Goal: Complete application form

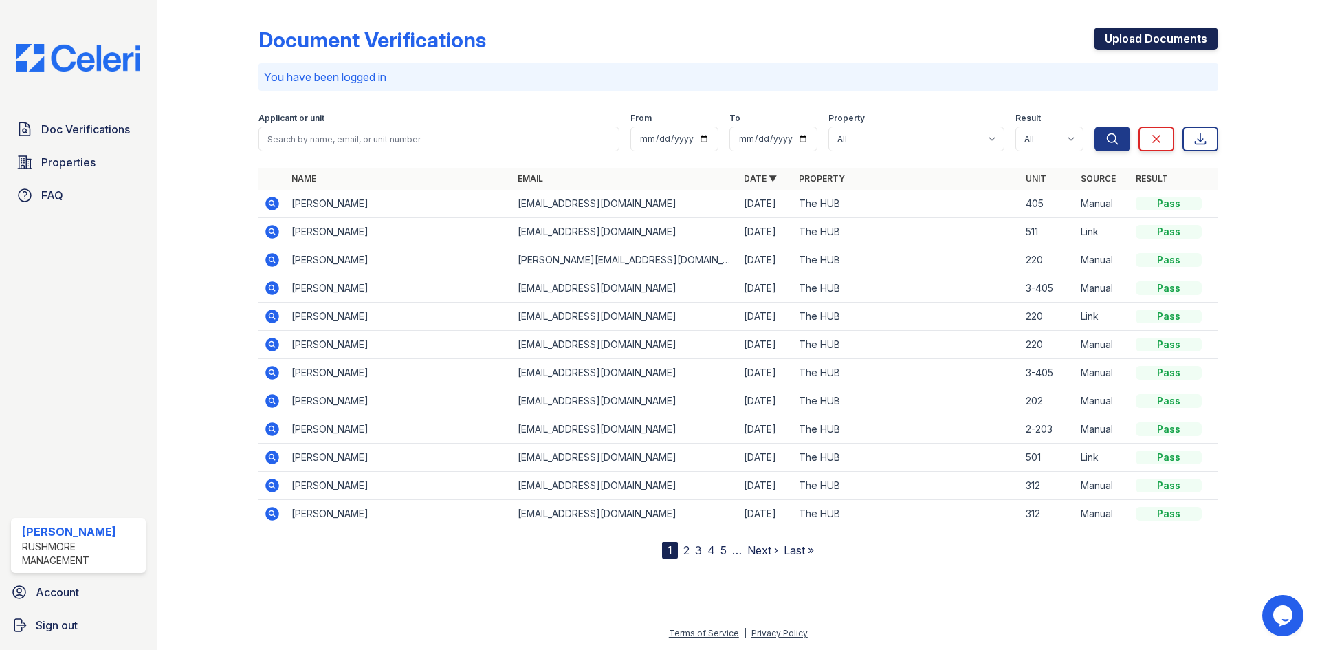
click at [1127, 46] on link "Upload Documents" at bounding box center [1156, 38] width 124 height 22
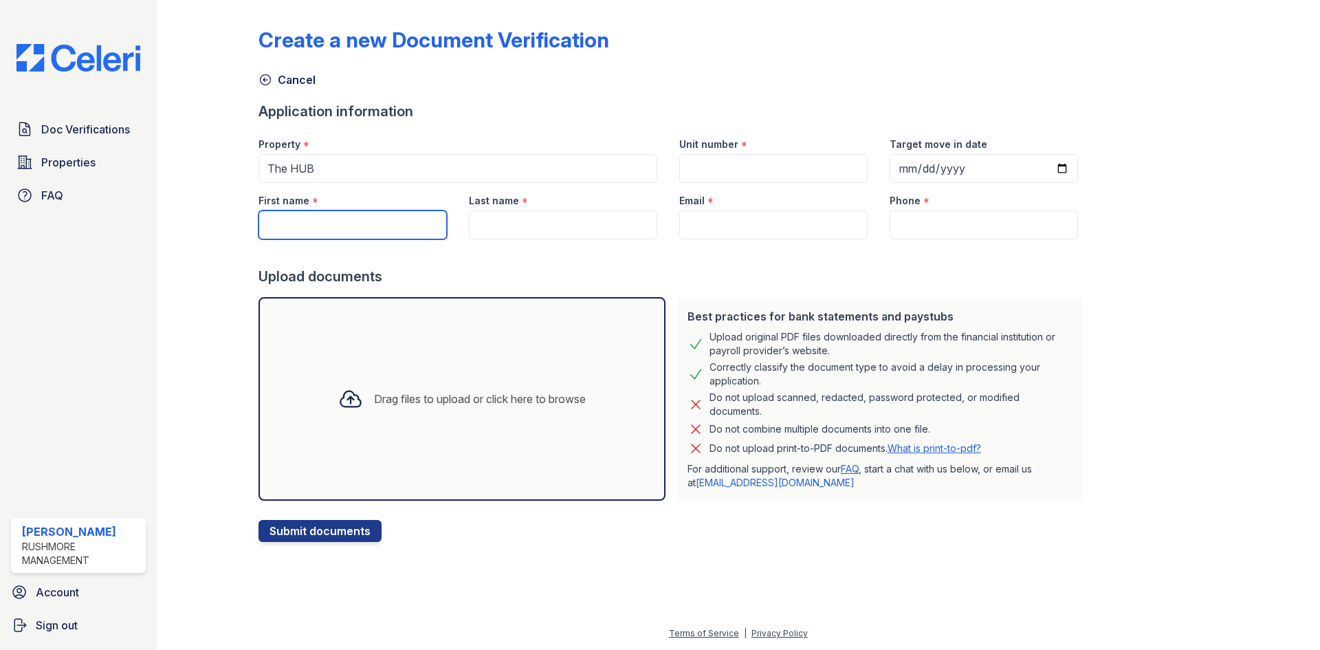
click at [293, 228] on input "First name" at bounding box center [352, 224] width 188 height 29
type input "Kieran"
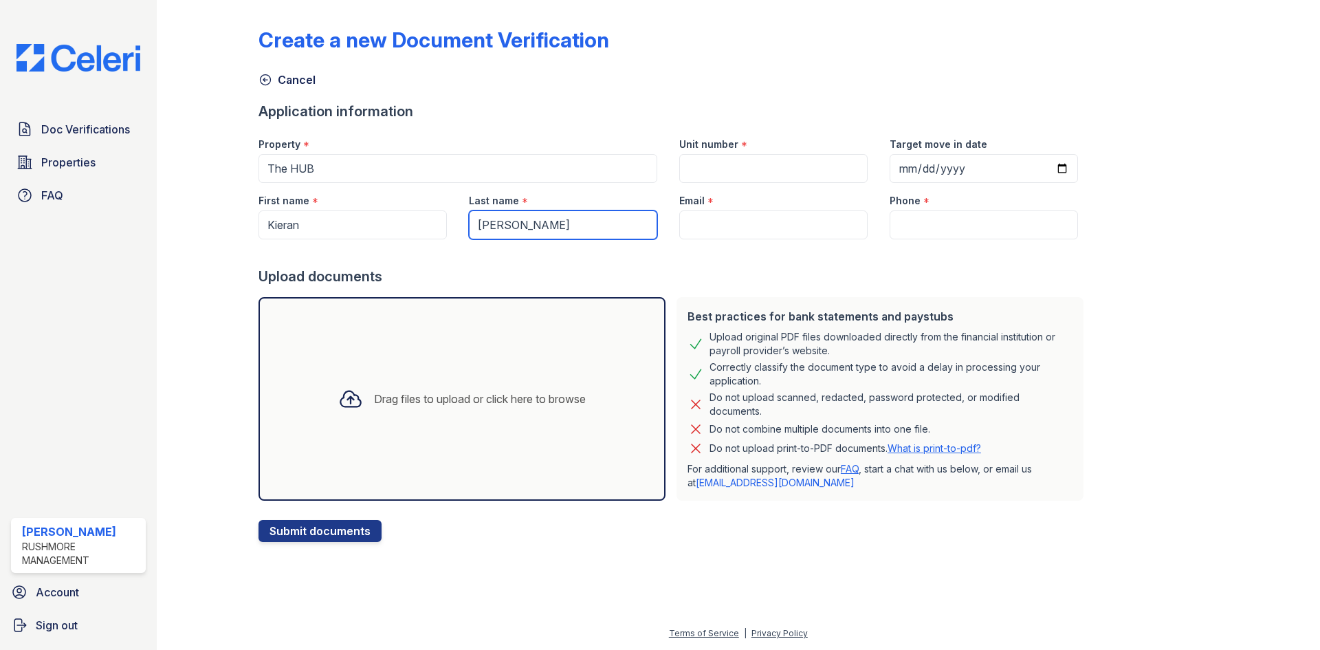
type input "[PERSON_NAME]"
click at [721, 227] on input "Email" at bounding box center [773, 224] width 188 height 29
paste input "[EMAIL_ADDRESS][DOMAIN_NAME]"
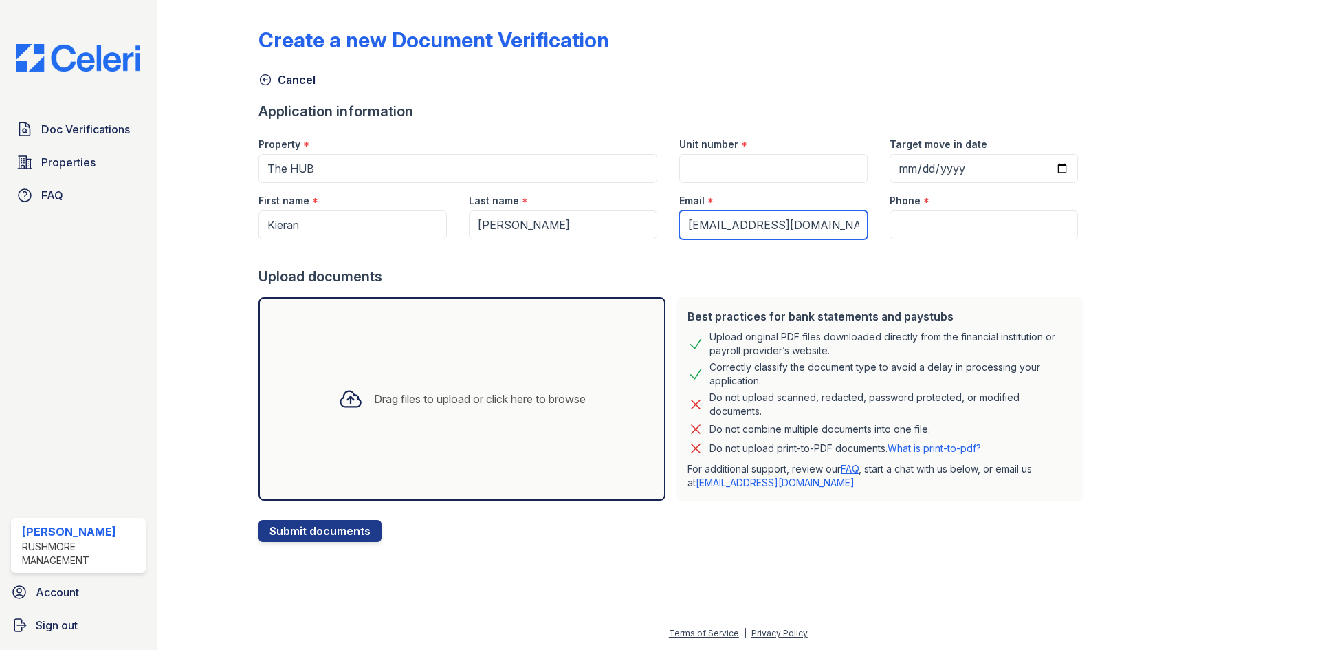
type input "[EMAIL_ADDRESS][DOMAIN_NAME]"
click at [925, 215] on input "Phone" at bounding box center [984, 224] width 188 height 29
paste input "[PHONE_NUMBER]"
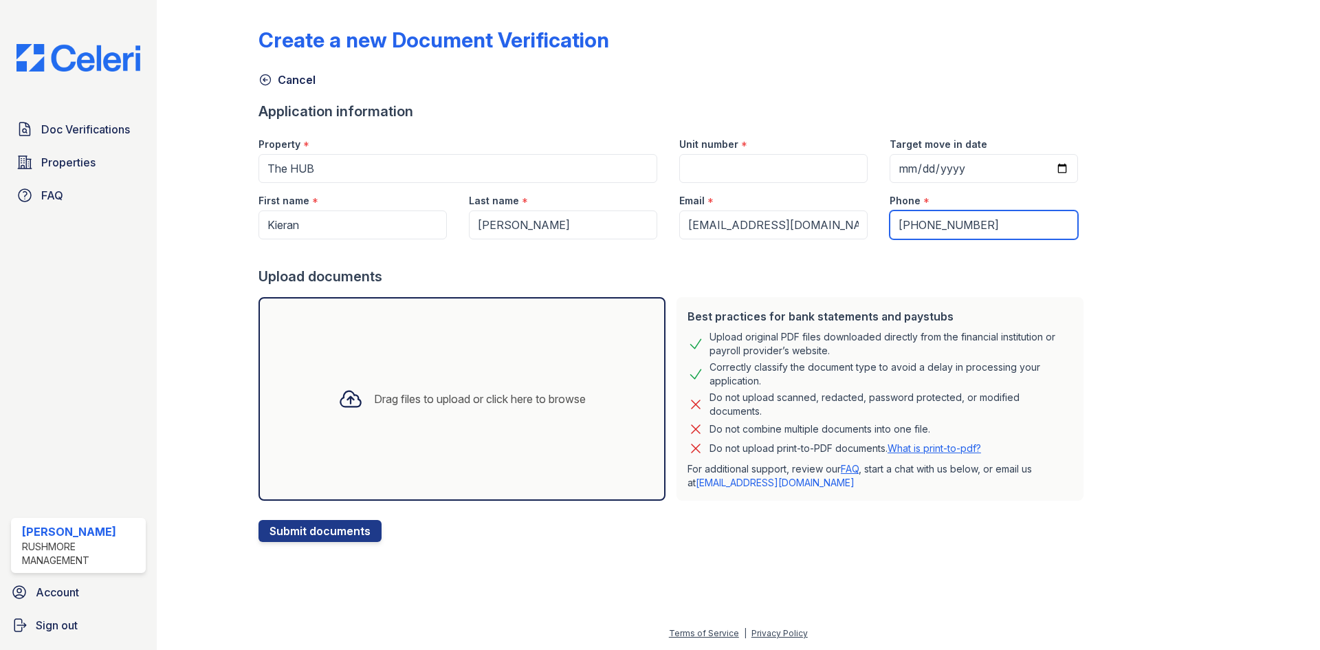
type input "[PHONE_NUMBER]"
click at [731, 273] on div "Upload documents" at bounding box center [673, 276] width 830 height 19
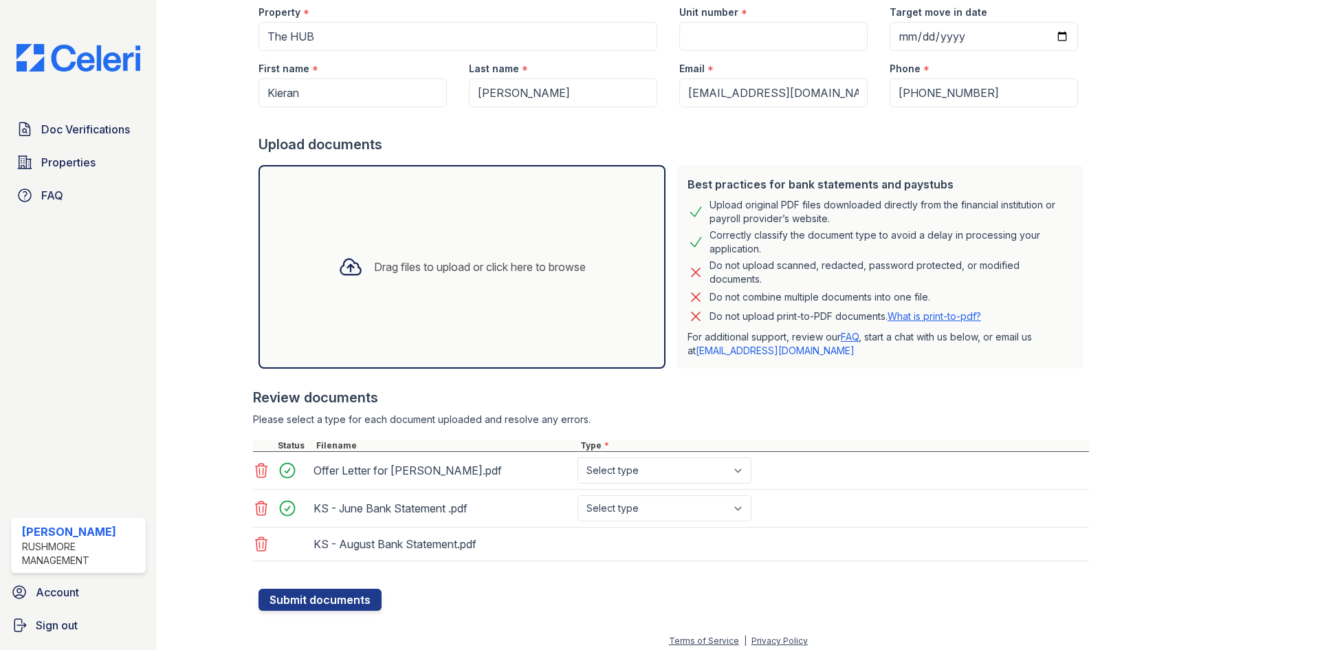
scroll to position [140, 0]
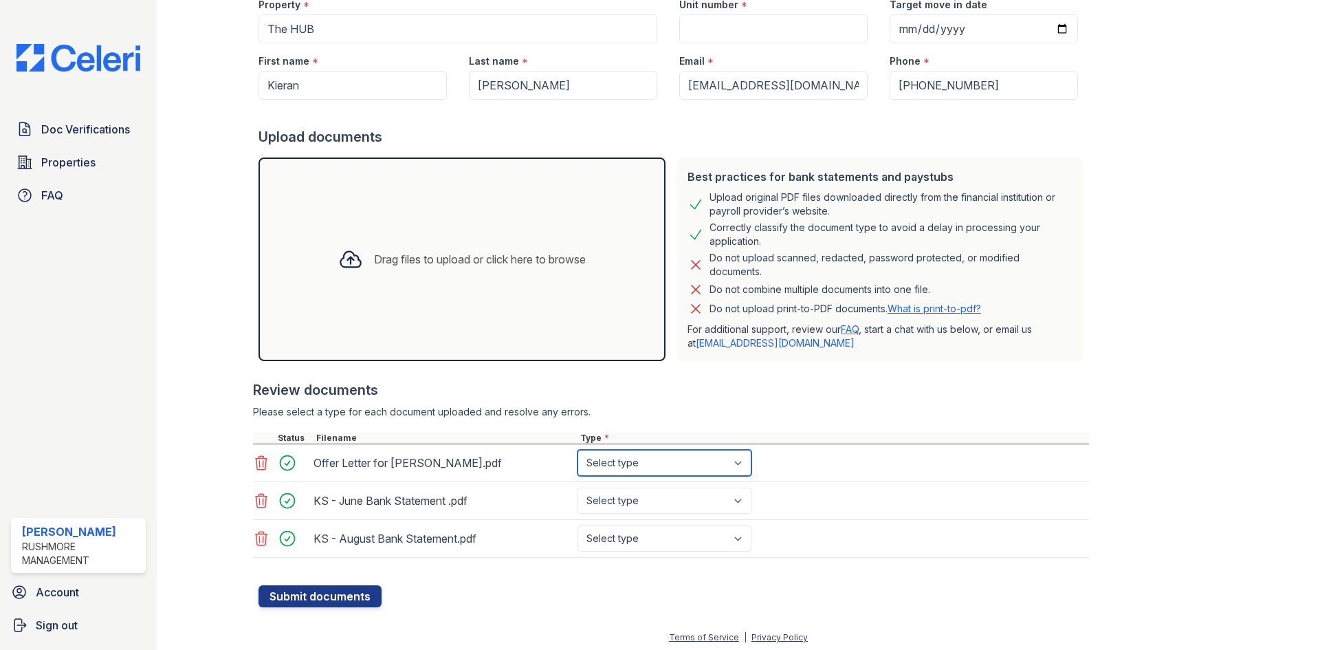
click at [646, 468] on select "Select type Paystub Bank Statement Offer Letter Tax Documents Benefit Award Let…" at bounding box center [664, 463] width 174 height 26
select select "offer_letter"
click at [577, 450] on select "Select type Paystub Bank Statement Offer Letter Tax Documents Benefit Award Let…" at bounding box center [664, 463] width 174 height 26
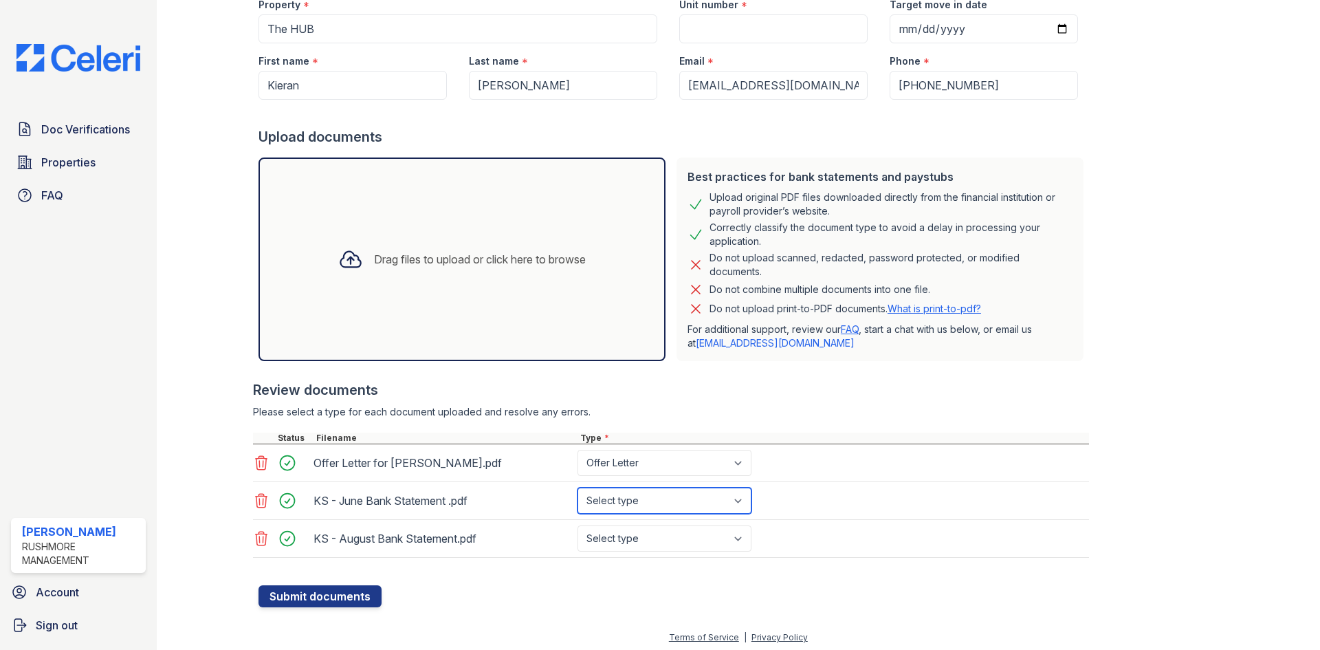
click at [646, 496] on select "Select type Paystub Bank Statement Offer Letter Tax Documents Benefit Award Let…" at bounding box center [664, 500] width 174 height 26
select select "bank_statement"
click at [577, 487] on select "Select type Paystub Bank Statement Offer Letter Tax Documents Benefit Award Let…" at bounding box center [664, 500] width 174 height 26
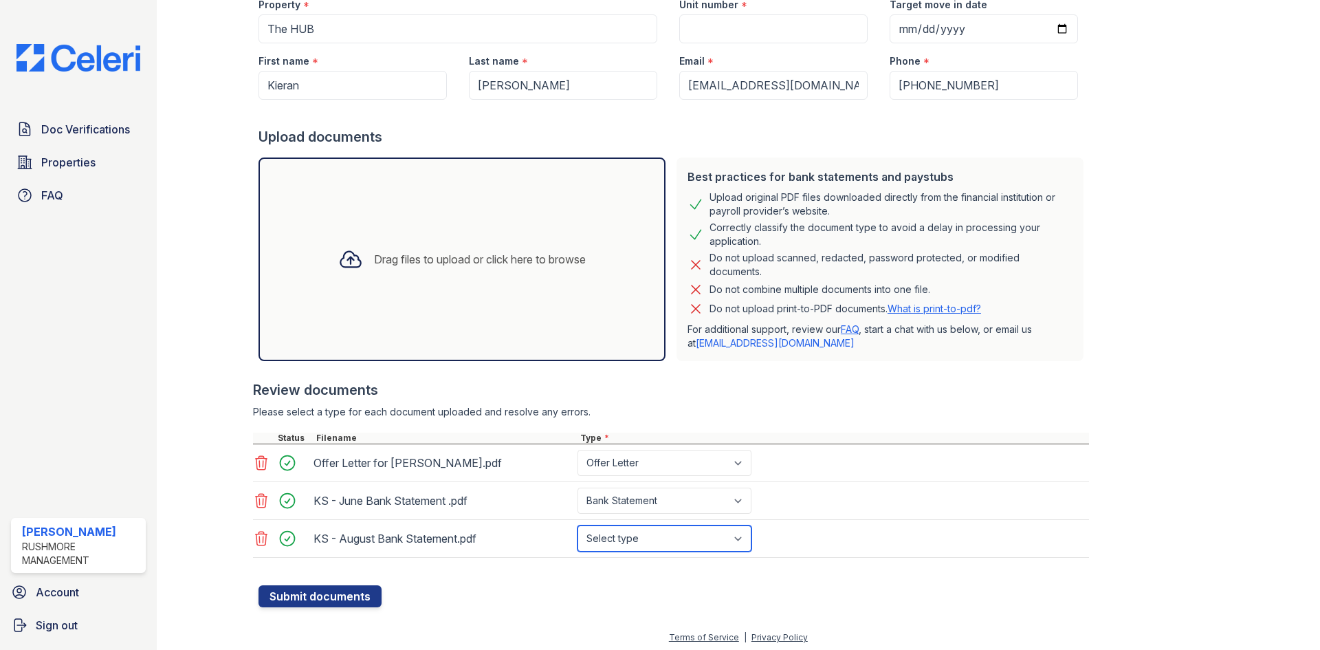
click at [636, 537] on select "Select type Paystub Bank Statement Offer Letter Tax Documents Benefit Award Let…" at bounding box center [664, 538] width 174 height 26
select select "bank_statement"
click at [577, 525] on select "Select type Paystub Bank Statement Offer Letter Tax Documents Benefit Award Let…" at bounding box center [664, 538] width 174 height 26
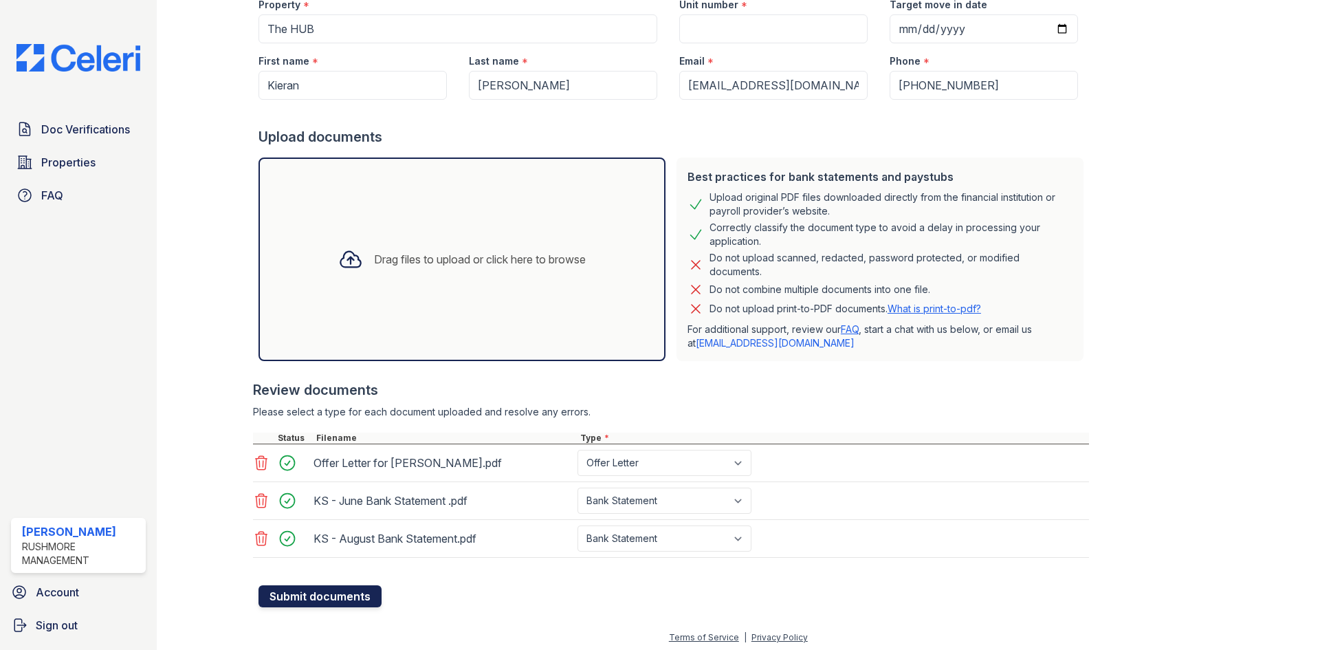
click at [350, 592] on button "Submit documents" at bounding box center [319, 596] width 123 height 22
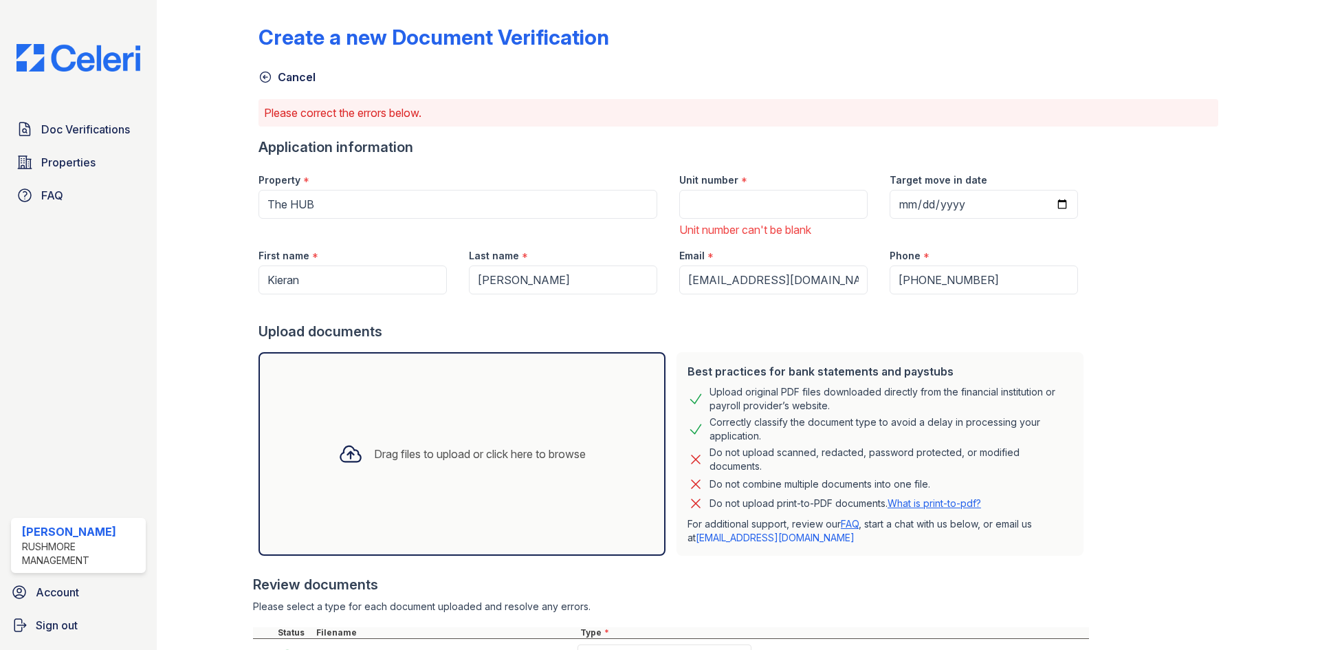
scroll to position [0, 0]
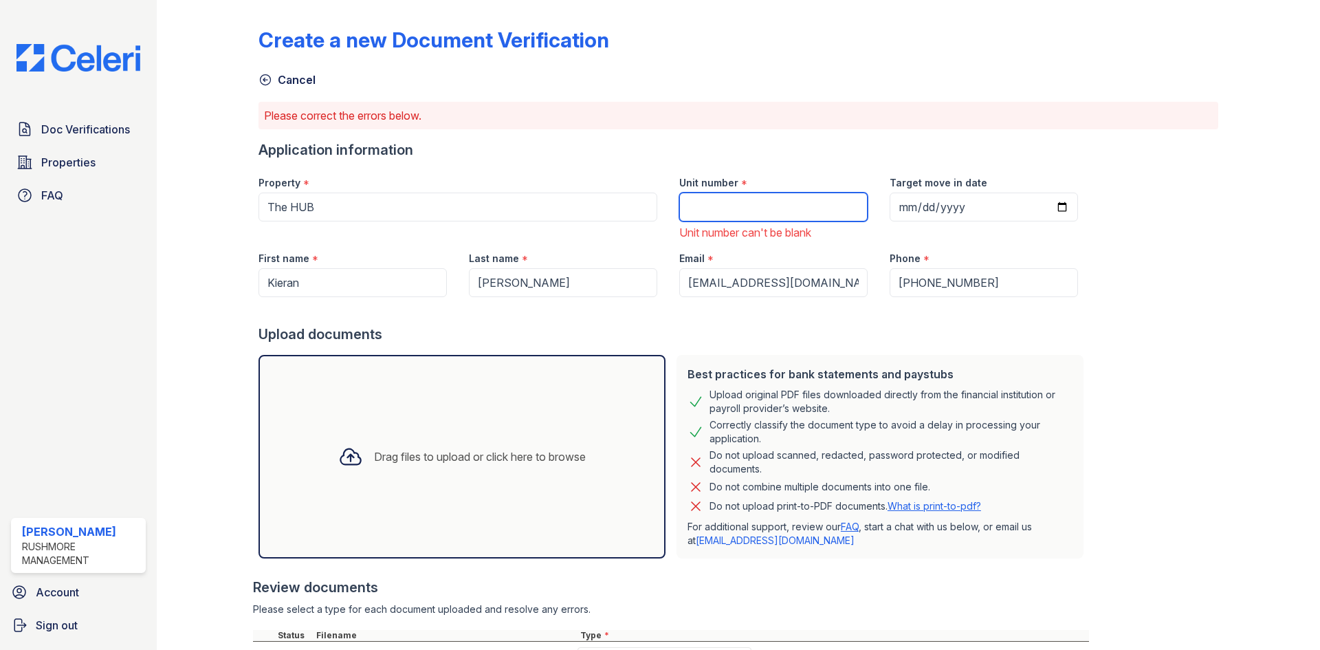
click at [726, 205] on input "Unit number" at bounding box center [773, 206] width 188 height 29
type input "1-405"
click at [793, 307] on div at bounding box center [673, 310] width 830 height 27
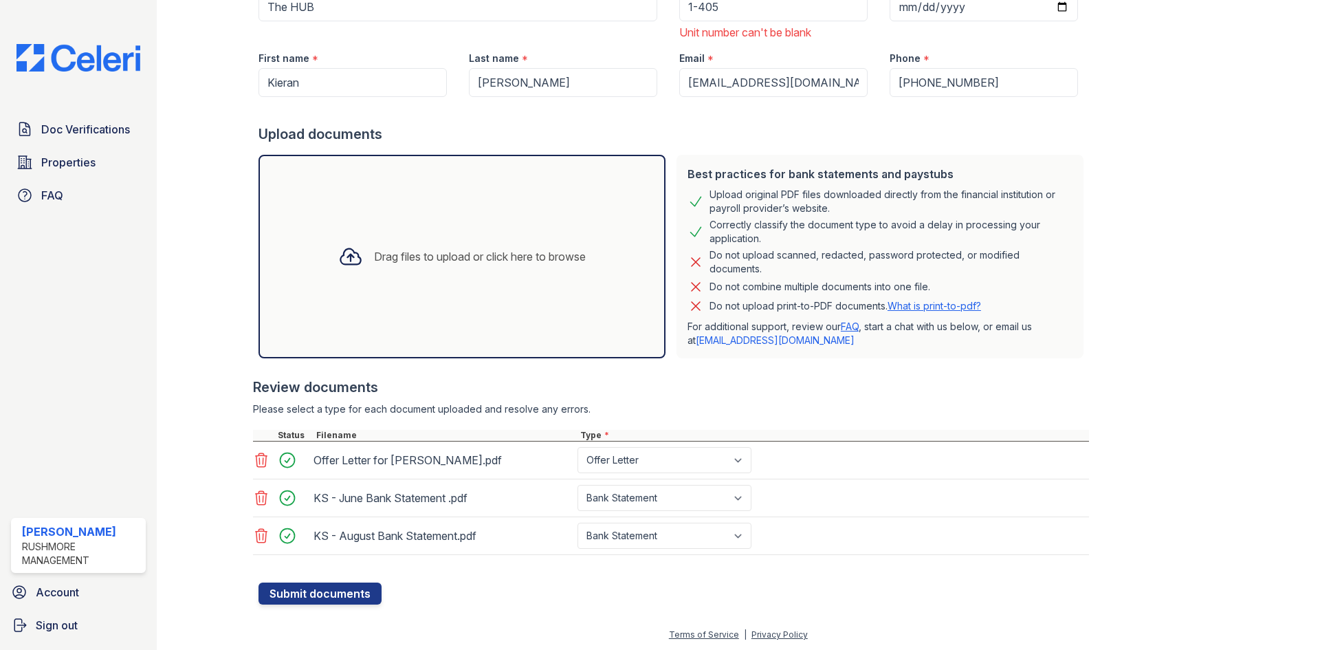
scroll to position [201, 0]
click at [345, 592] on button "Submit documents" at bounding box center [319, 592] width 123 height 22
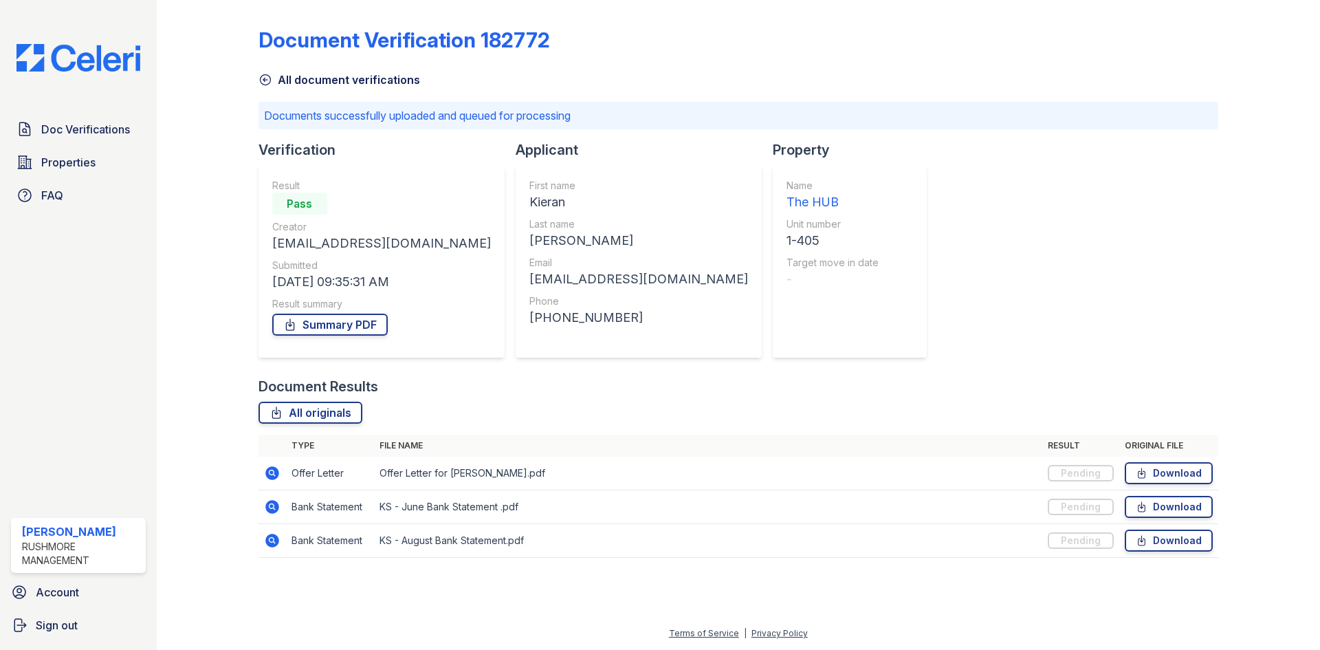
click at [89, 67] on img at bounding box center [78, 57] width 146 height 27
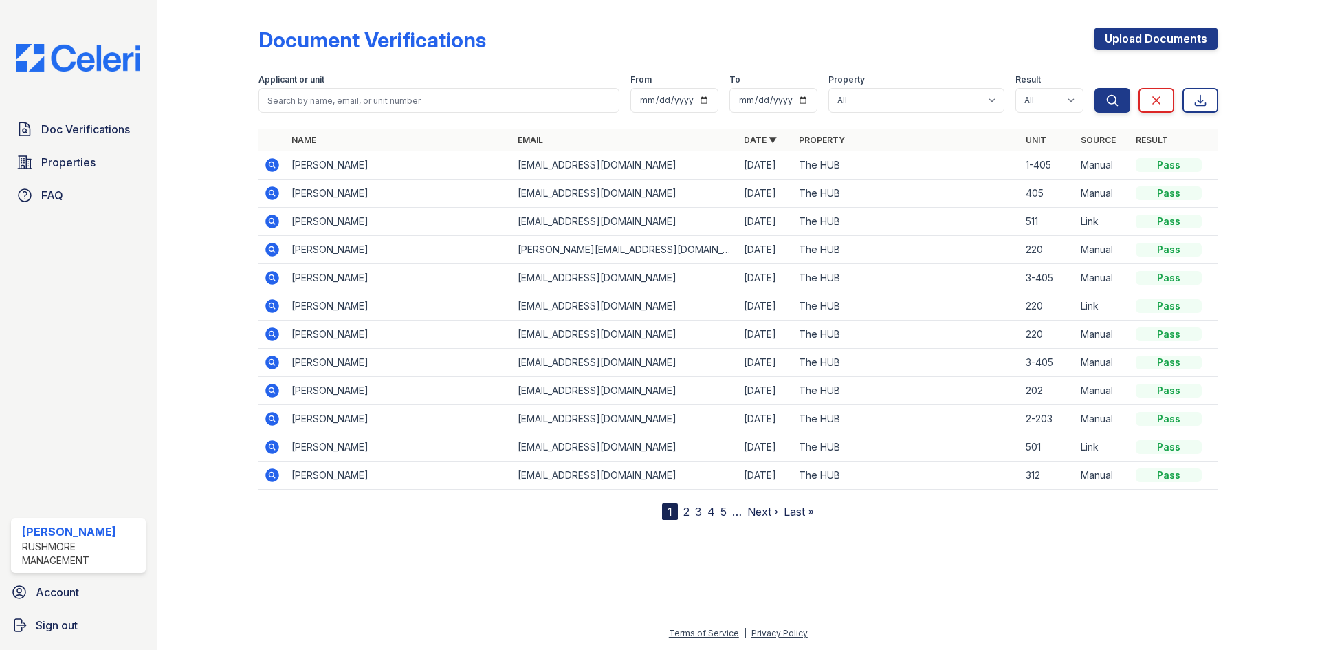
click at [273, 164] on icon at bounding box center [270, 163] width 3 height 3
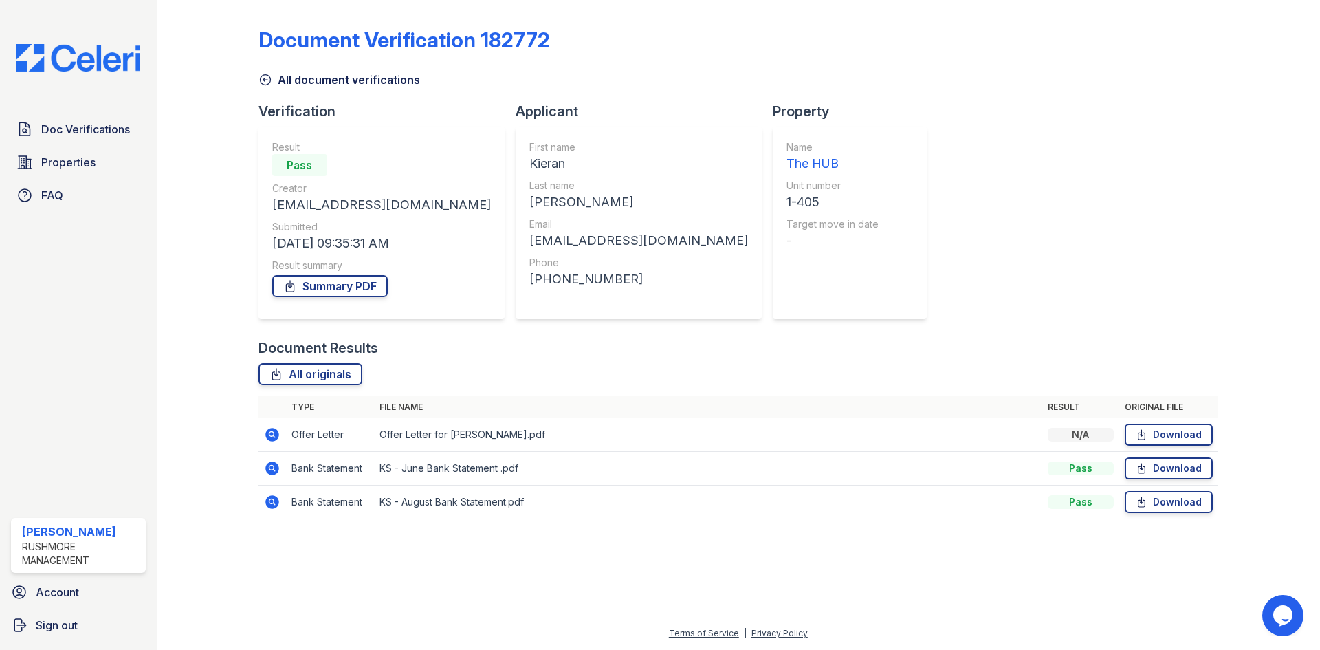
click at [274, 429] on icon at bounding box center [272, 435] width 14 height 14
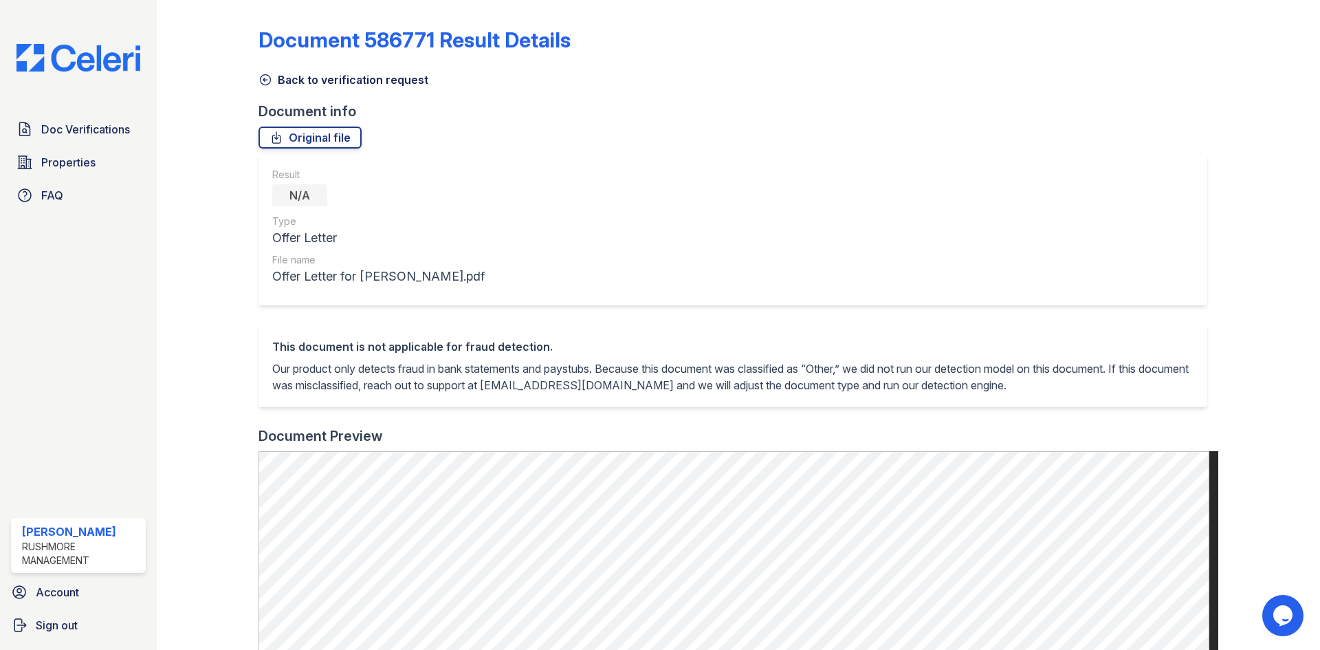
click at [55, 43] on div "Doc Verifications Properties FAQ Stephen Rico Rushmore Management Account Sign …" at bounding box center [78, 325] width 157 height 650
click at [69, 58] on img at bounding box center [78, 57] width 146 height 27
